Goal: Task Accomplishment & Management: Manage account settings

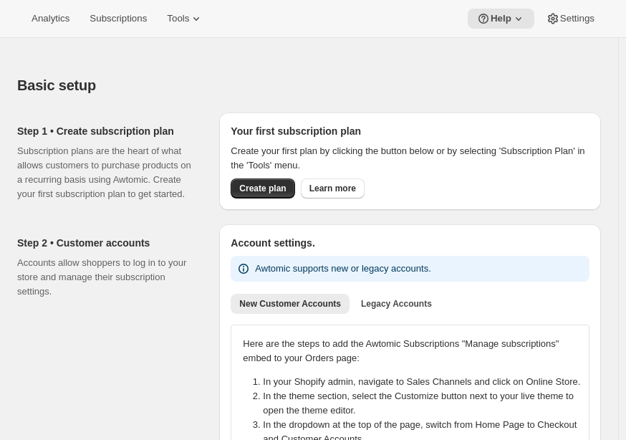
click at [563, 252] on div "Account settings. Awtomic supports new or legacy accounts. New Customer Account…" at bounding box center [410, 415] width 359 height 358
click at [582, 6] on div "Analytics Subscriptions Tools Help Settings" at bounding box center [313, 19] width 626 height 38
click at [582, 21] on span "Settings" at bounding box center [577, 18] width 34 height 11
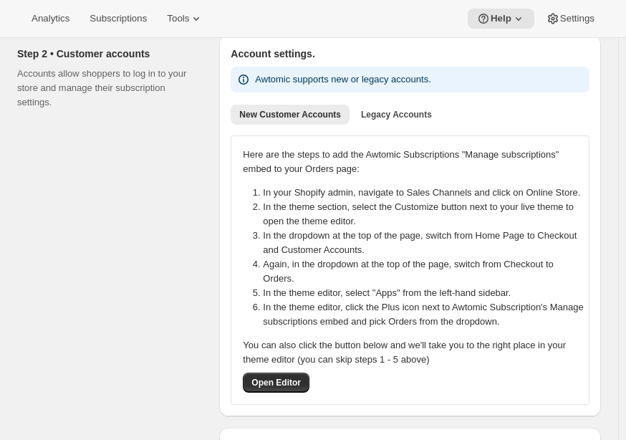
scroll to position [358, 0]
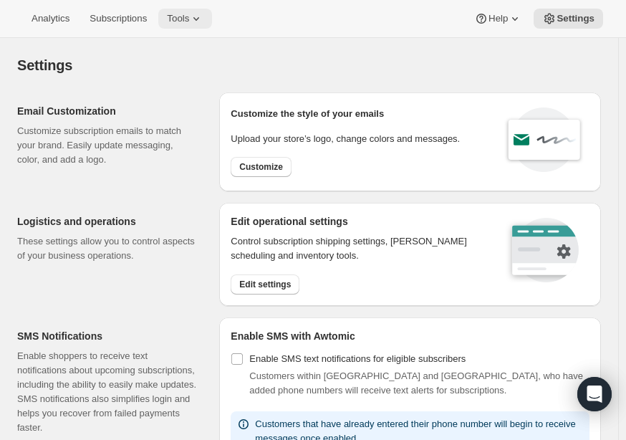
click at [189, 19] on icon at bounding box center [196, 18] width 14 height 14
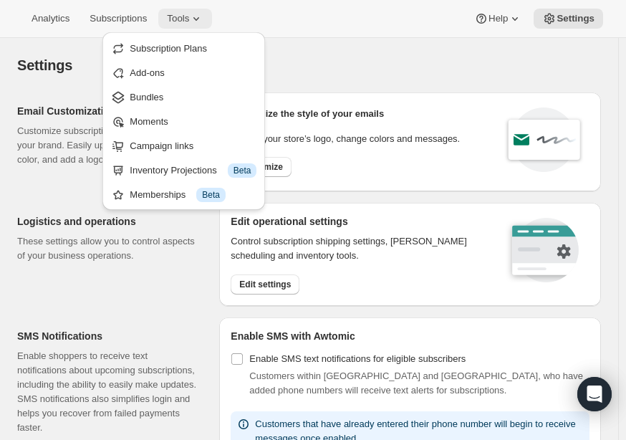
click at [190, 18] on icon at bounding box center [196, 18] width 14 height 14
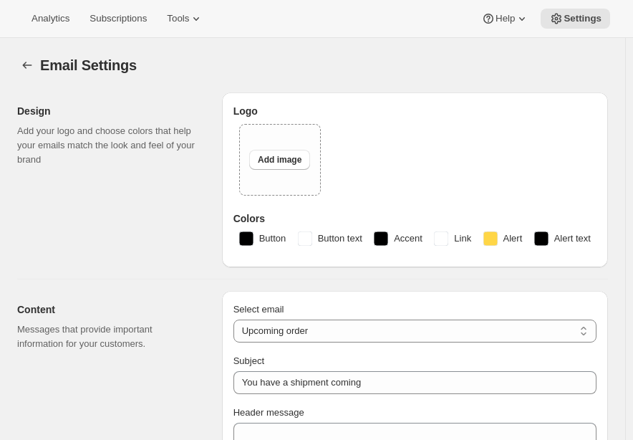
select select "subscriptionMessage"
select select "5"
select select "15"
type input "Your [PERSON_NAME] Wine delivery is coming soon"
select select "14"
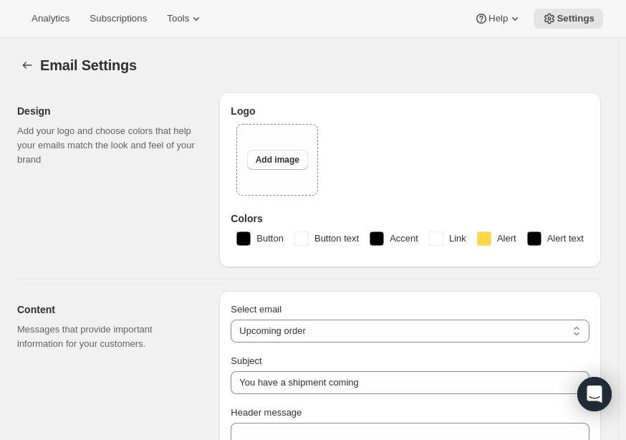
type input "Maxwell Wines"
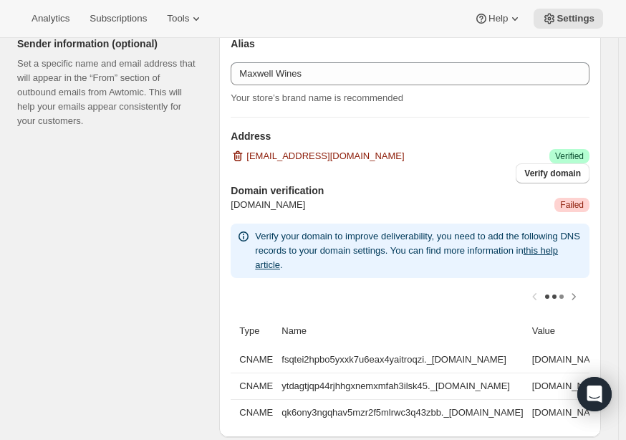
scroll to position [873, 0]
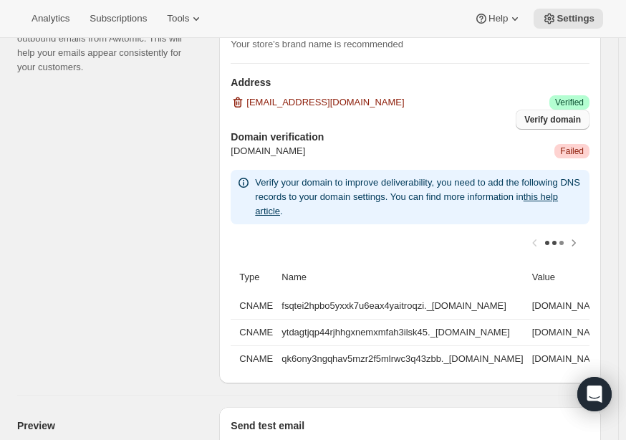
click at [547, 119] on span "Verify domain" at bounding box center [552, 119] width 57 height 11
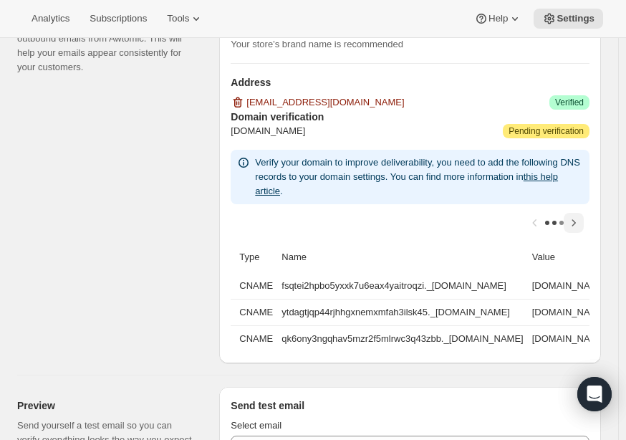
click at [576, 221] on icon "Scroll table right one column" at bounding box center [573, 223] width 14 height 14
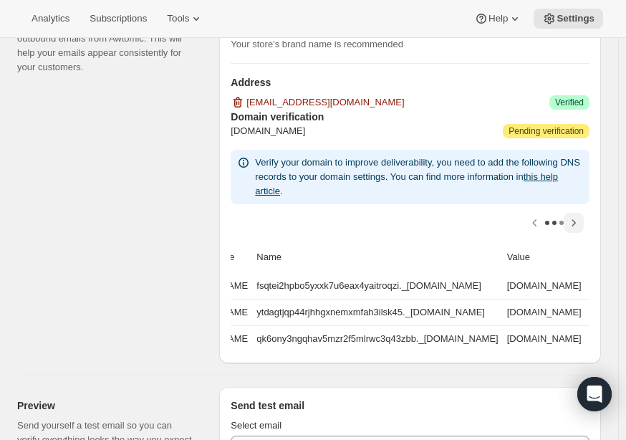
scroll to position [0, 44]
click at [576, 221] on icon "Scroll table right one column" at bounding box center [573, 223] width 14 height 14
click at [532, 226] on button "Scroll table left one column" at bounding box center [535, 223] width 20 height 20
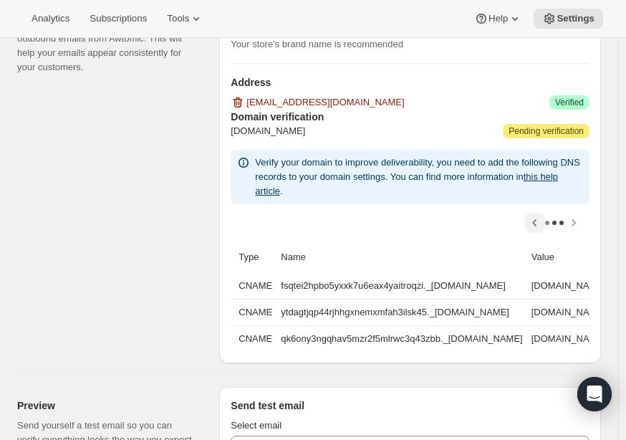
click at [534, 226] on div at bounding box center [410, 222] width 359 height 37
click at [483, 260] on th "Name" at bounding box center [402, 257] width 250 height 32
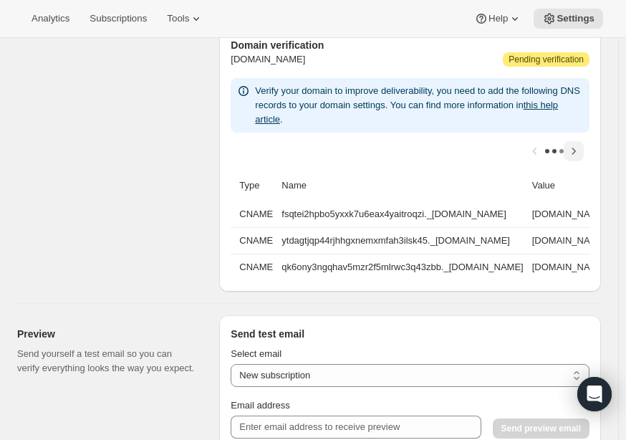
click at [579, 149] on icon "Scroll table right one column" at bounding box center [573, 151] width 14 height 14
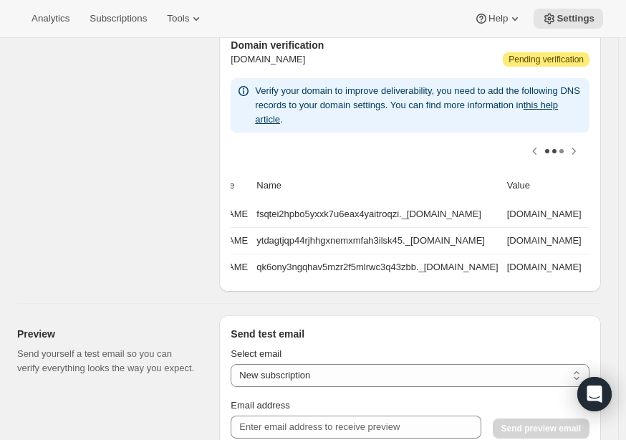
scroll to position [0, 44]
click at [282, 216] on td "fsqtei2hpbo5yxxk7u6eax4yaitroqzi._[DOMAIN_NAME]" at bounding box center [377, 214] width 250 height 26
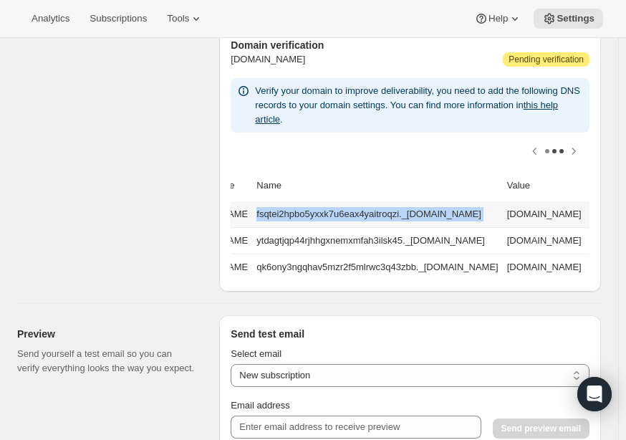
click at [282, 215] on td "fsqtei2hpbo5yxxk7u6eax4yaitroqzi._[DOMAIN_NAME]" at bounding box center [377, 214] width 250 height 26
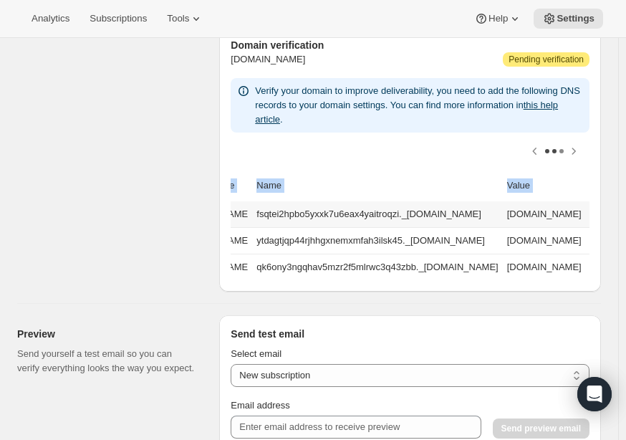
scroll to position [0, 253]
drag, startPoint x: 241, startPoint y: 213, endPoint x: 636, endPoint y: 231, distance: 394.9
copy thead "Type Name Value"
